Goal: Task Accomplishment & Management: Use online tool/utility

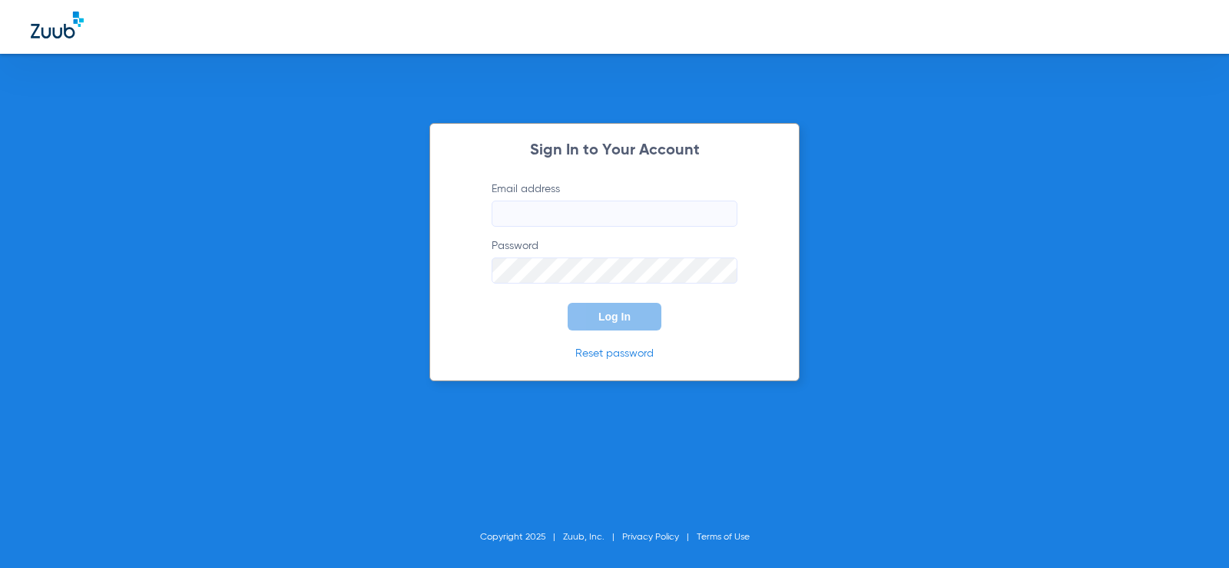
click at [572, 221] on input "Email address" at bounding box center [615, 214] width 246 height 26
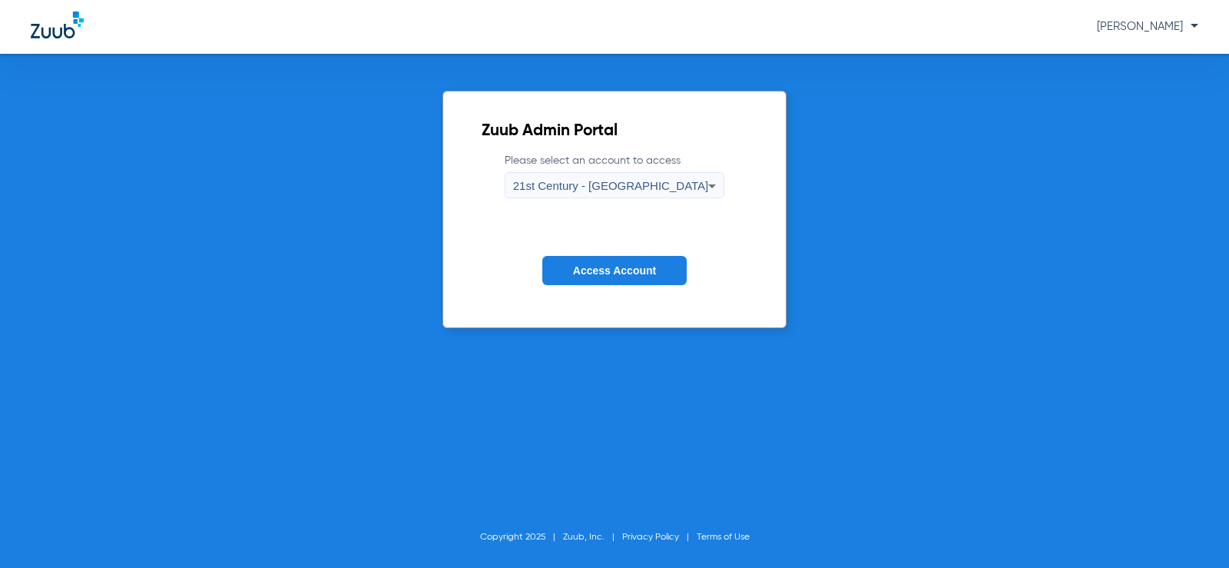
click at [702, 156] on label "Please select an account to access 21st Century - [GEOGRAPHIC_DATA]" at bounding box center [615, 175] width 221 height 45
click at [698, 171] on label "Please select an account to access 21st Century - [GEOGRAPHIC_DATA]" at bounding box center [615, 175] width 221 height 45
click at [703, 192] on icon at bounding box center [712, 186] width 18 height 18
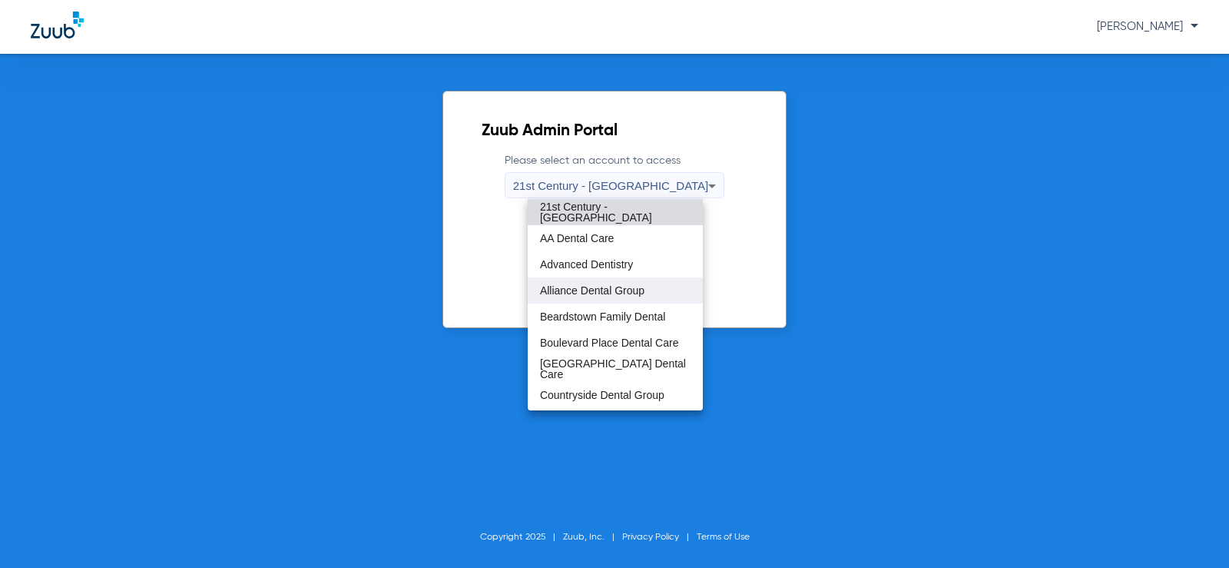
click at [642, 295] on span "Alliance Dental Group" at bounding box center [592, 290] width 105 height 11
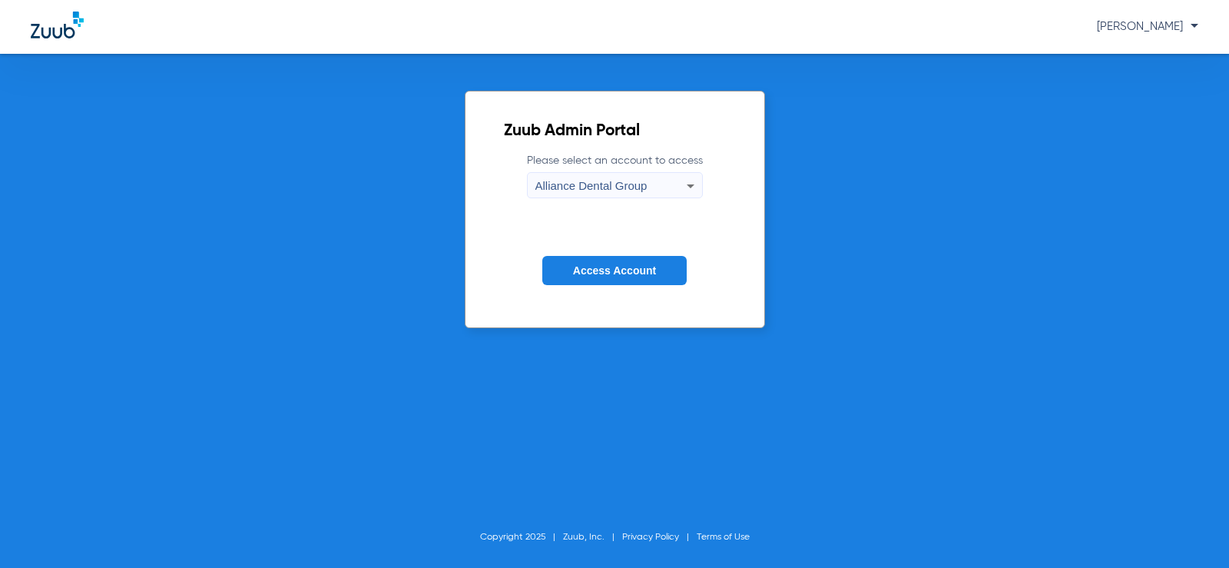
click at [595, 277] on span "Access Account" at bounding box center [614, 270] width 83 height 12
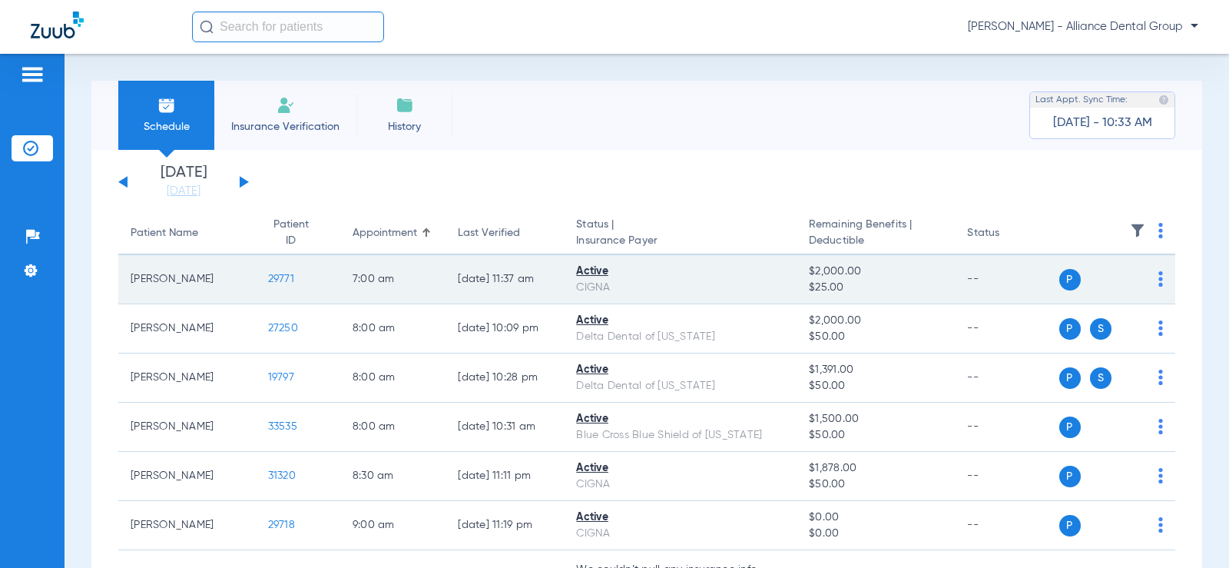
click at [270, 282] on span "29771" at bounding box center [281, 279] width 26 height 11
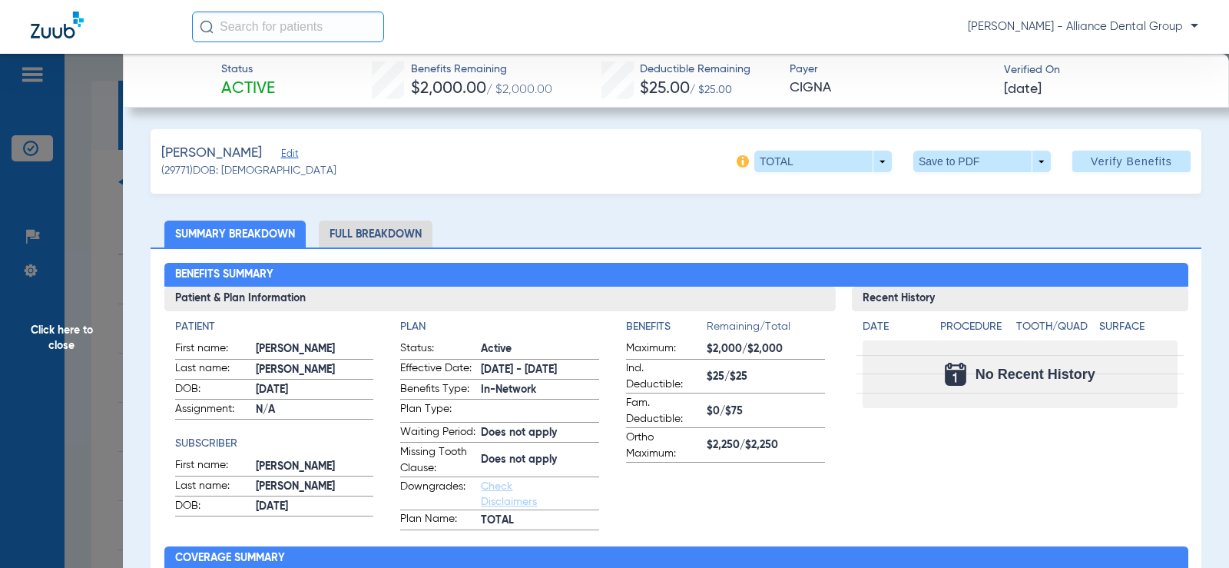
click at [361, 231] on li "Full Breakdown" at bounding box center [376, 234] width 114 height 27
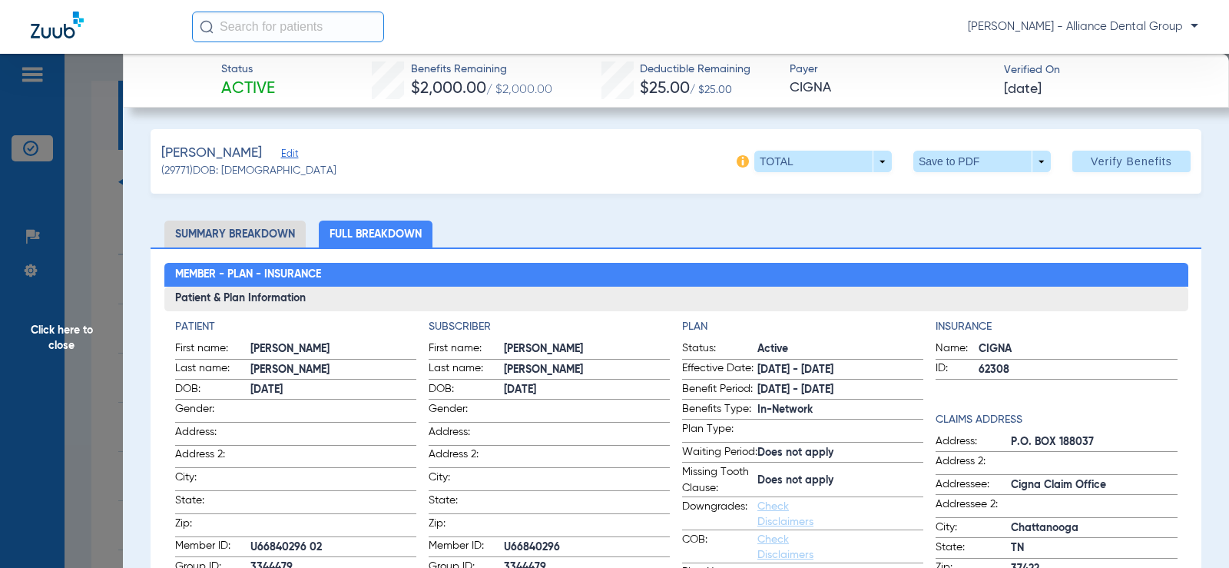
click at [84, 199] on span "Click here to close" at bounding box center [61, 338] width 123 height 568
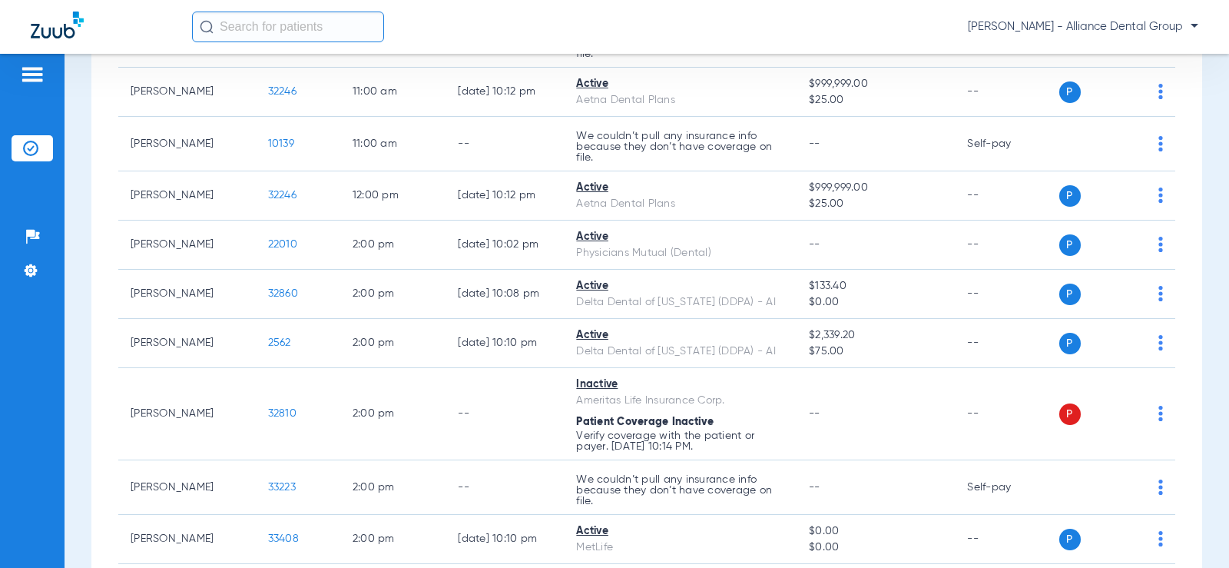
scroll to position [1189, 0]
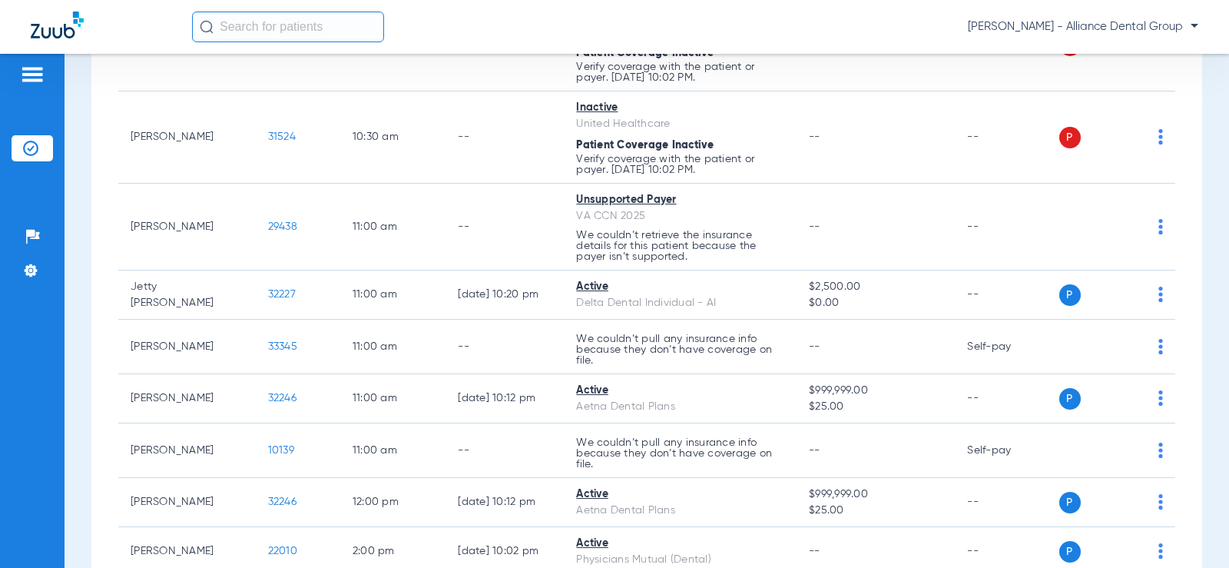
click at [1100, 18] on div "[PERSON_NAME] - Alliance Dental Group" at bounding box center [695, 27] width 1007 height 31
click at [1100, 25] on span "[PERSON_NAME] - Alliance Dental Group" at bounding box center [1083, 26] width 231 height 15
click at [1133, 51] on span "Account Selection" at bounding box center [1141, 54] width 86 height 11
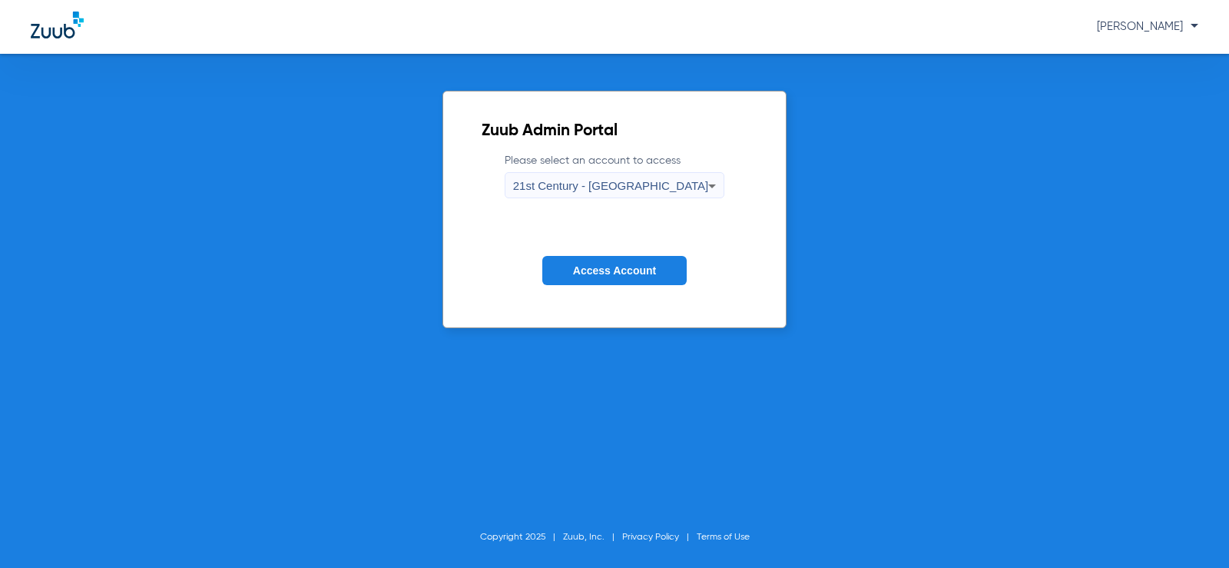
click at [627, 175] on div "21st Century - [GEOGRAPHIC_DATA]" at bounding box center [611, 186] width 196 height 26
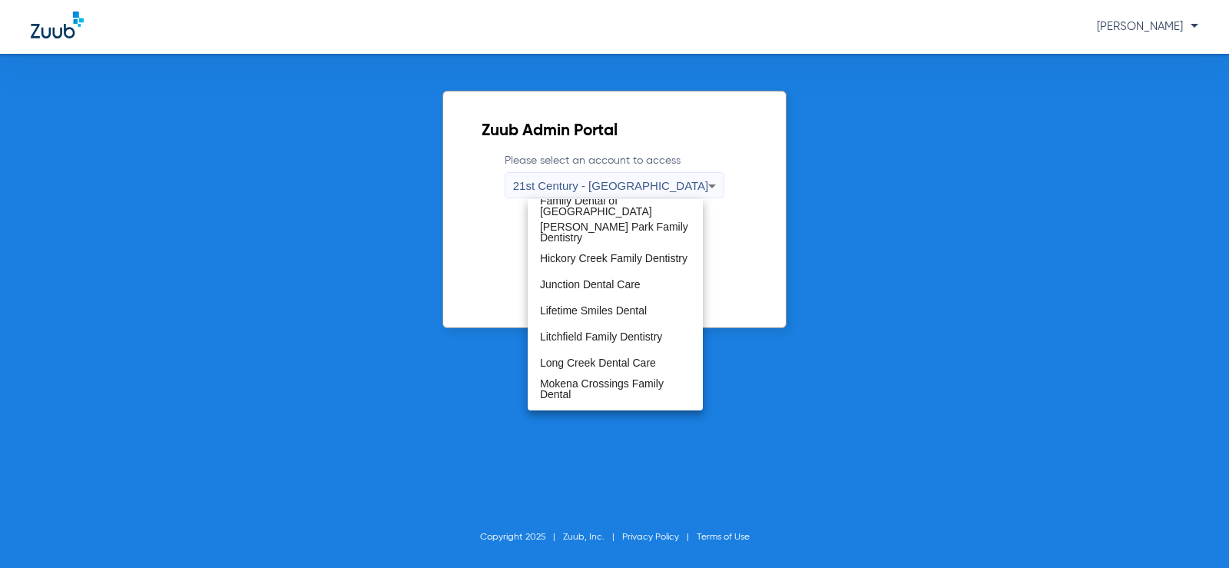
scroll to position [423, 0]
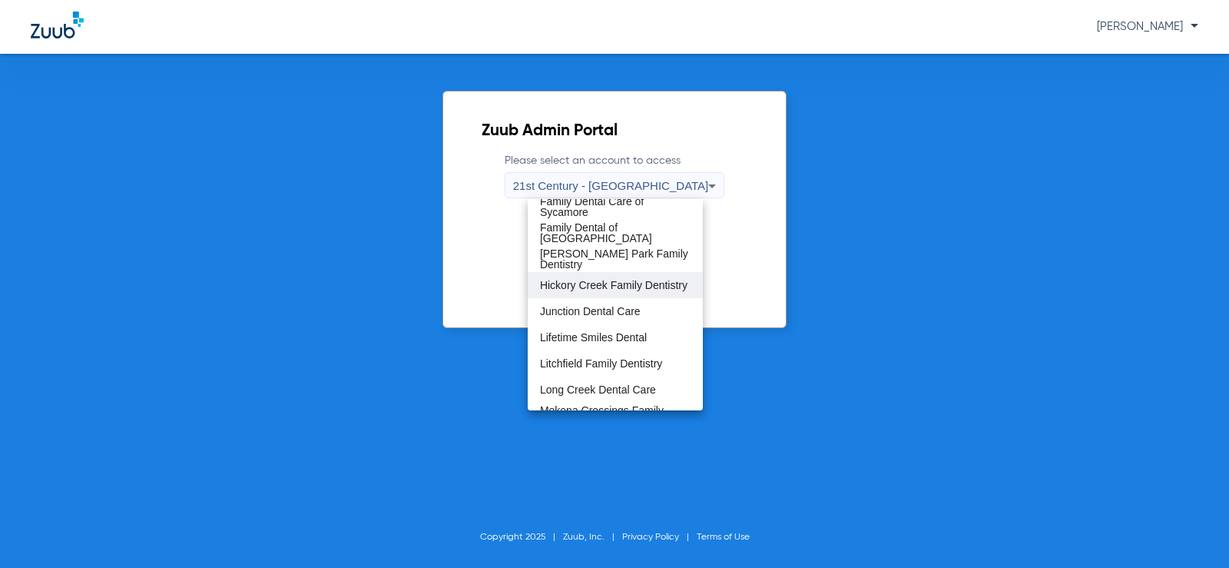
click at [649, 280] on span "Hickory Creek Family Dentistry" at bounding box center [614, 285] width 148 height 11
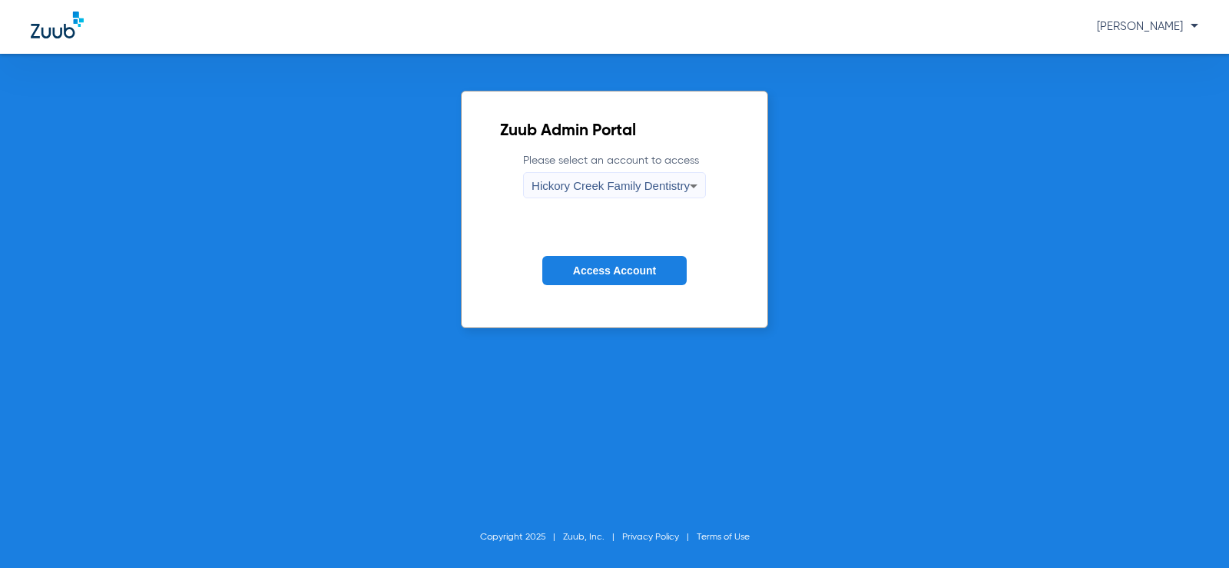
click at [649, 277] on button "Access Account" at bounding box center [614, 271] width 144 height 30
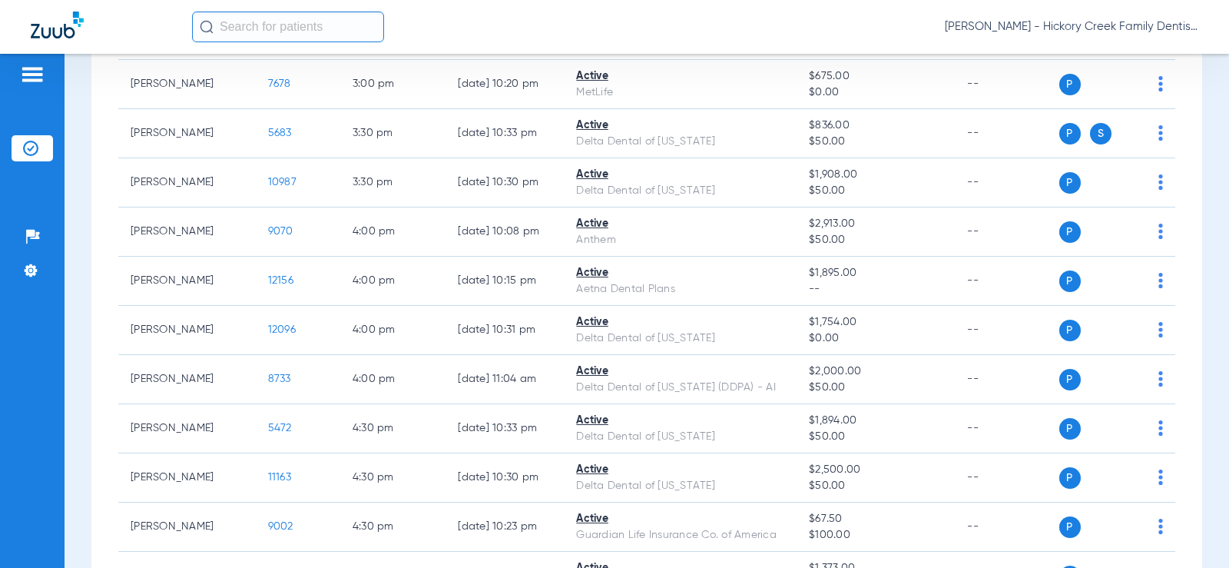
scroll to position [2215, 0]
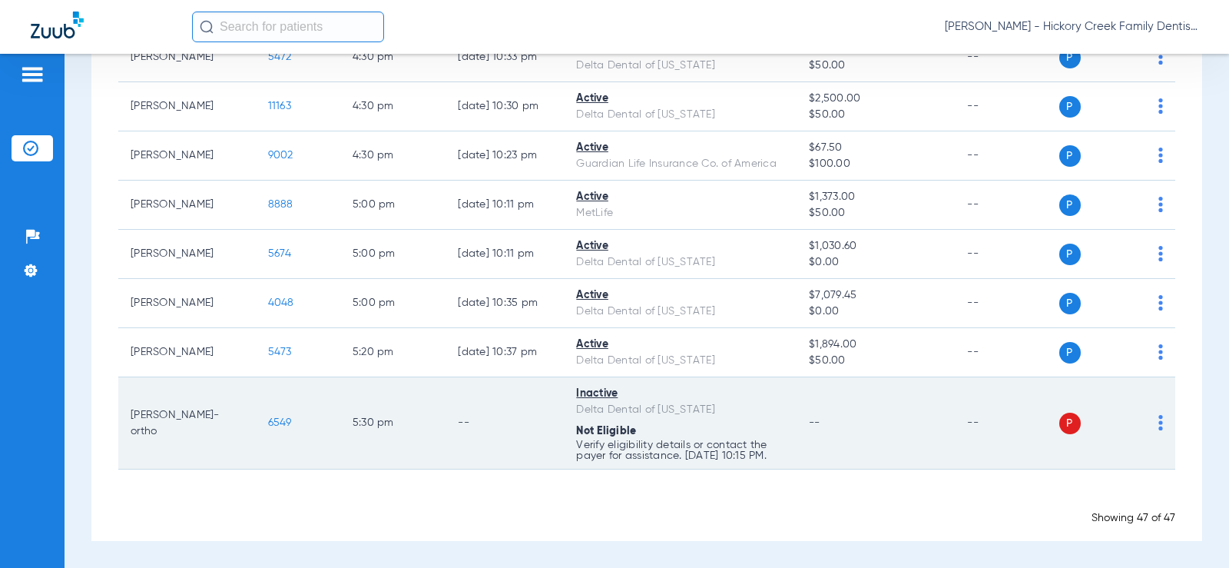
click at [1060, 420] on span "P" at bounding box center [1071, 424] width 22 height 22
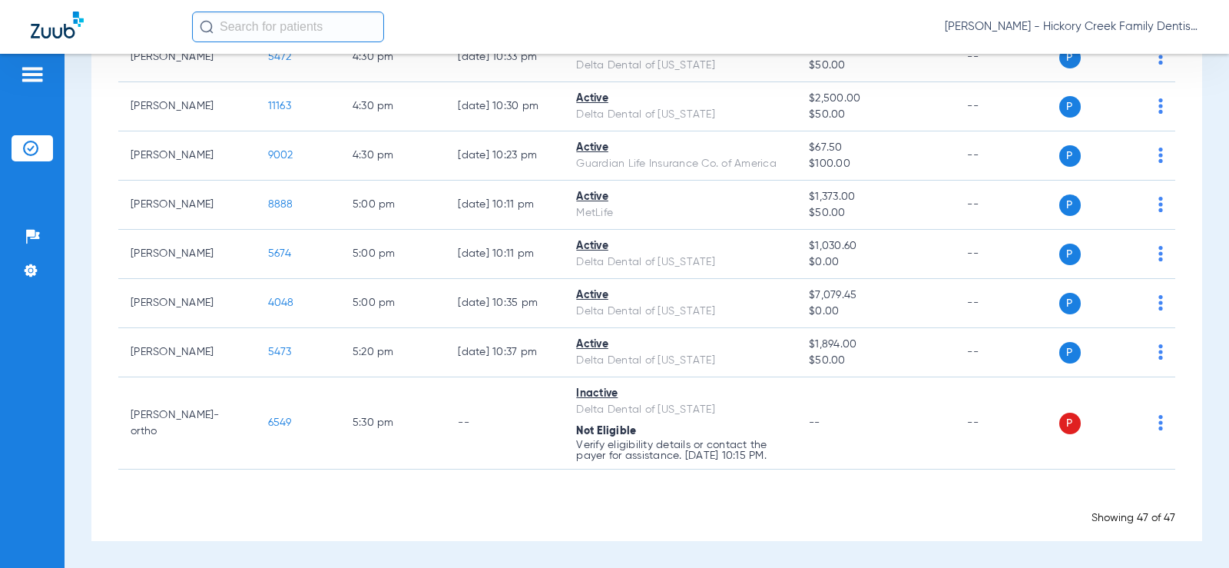
click at [271, 21] on input "text" at bounding box center [288, 27] width 192 height 31
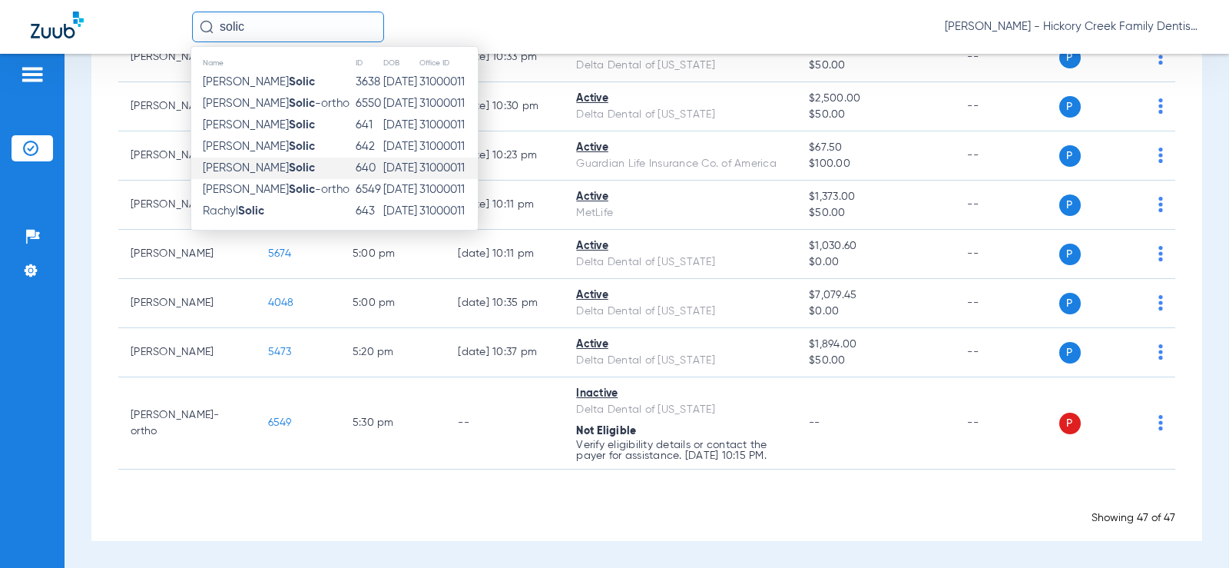
type input "solic"
click at [289, 168] on strong "Solic" at bounding box center [302, 168] width 26 height 12
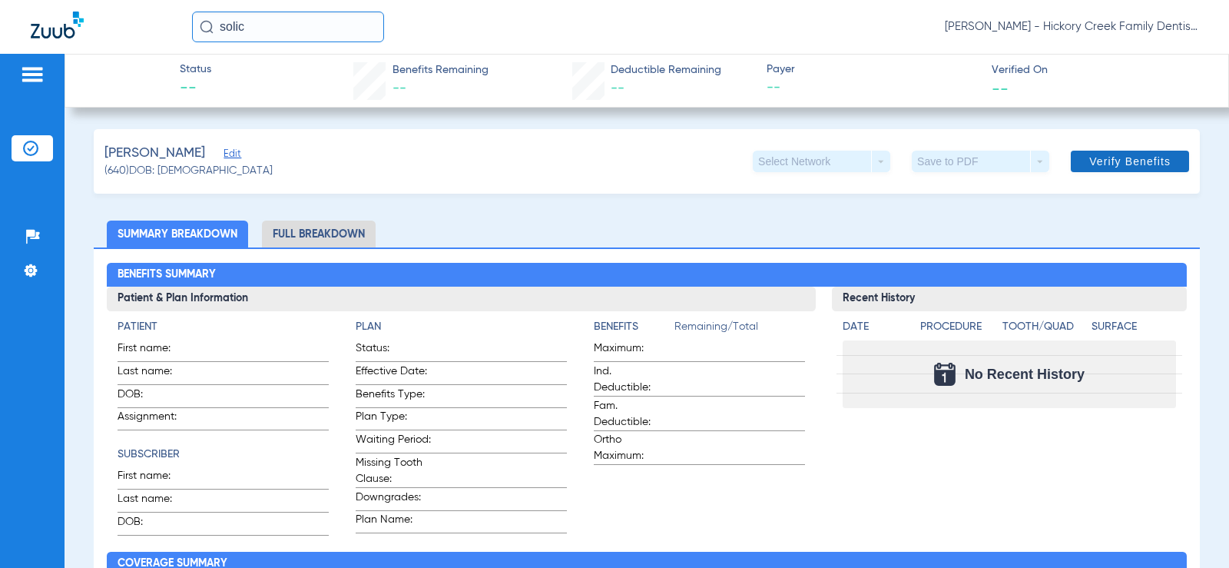
click at [1129, 165] on span "Verify Benefits" at bounding box center [1130, 161] width 81 height 12
